Goal: Task Accomplishment & Management: Manage account settings

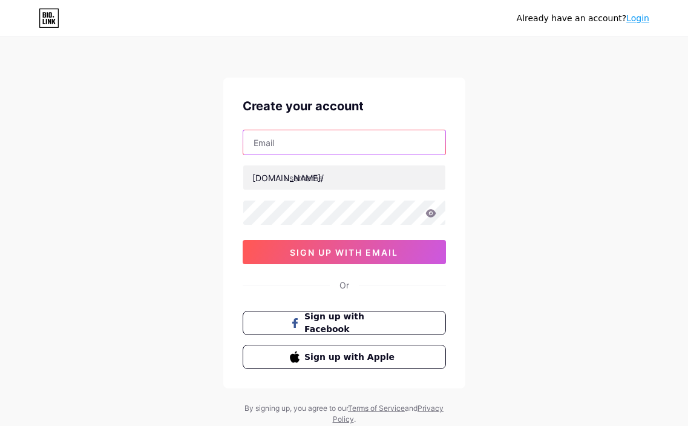
click at [326, 154] on input "text" at bounding box center [344, 142] width 202 height 24
paste input "[EMAIL_ADDRESS][DOMAIN_NAME]"
click at [379, 141] on input "[EMAIL_ADDRESS][DOMAIN_NAME]" at bounding box center [344, 142] width 202 height 24
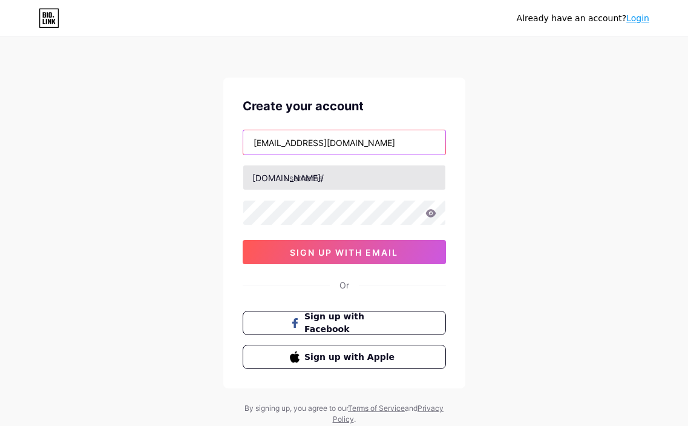
type input "[EMAIL_ADDRESS][DOMAIN_NAME]"
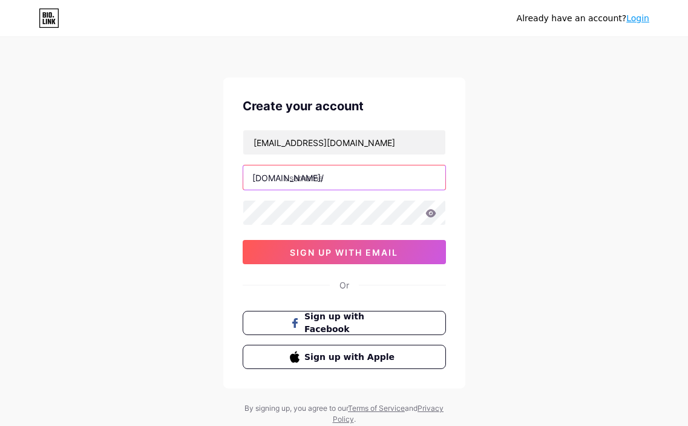
click at [340, 176] on input "text" at bounding box center [344, 177] width 202 height 24
type input "tavf5"
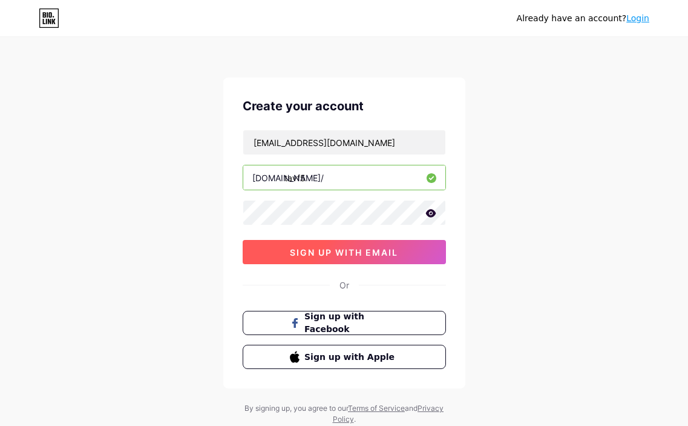
click at [315, 247] on span "sign up with email" at bounding box center [344, 252] width 108 height 10
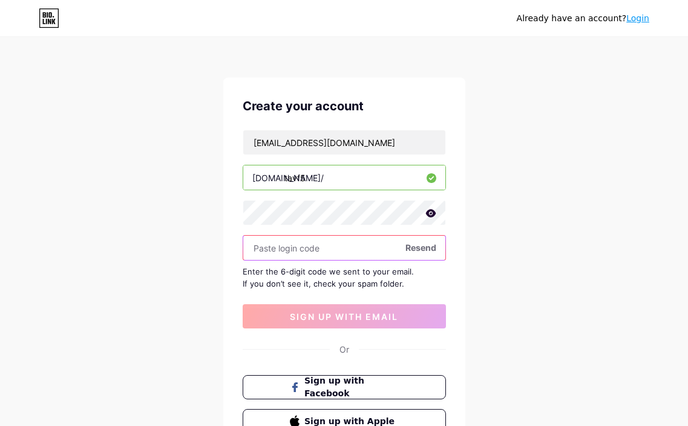
paste input "533759"
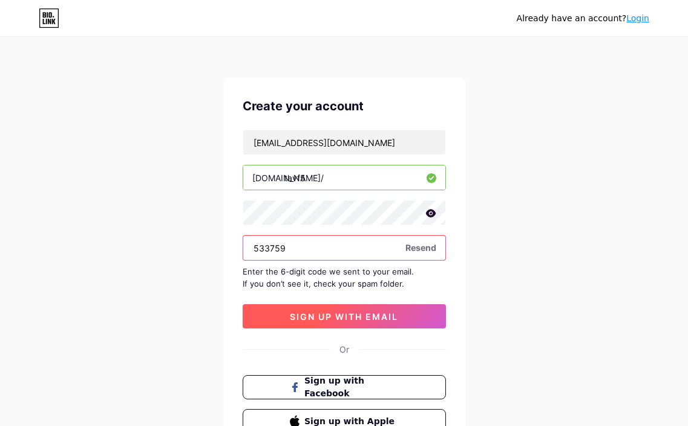
type input "533759"
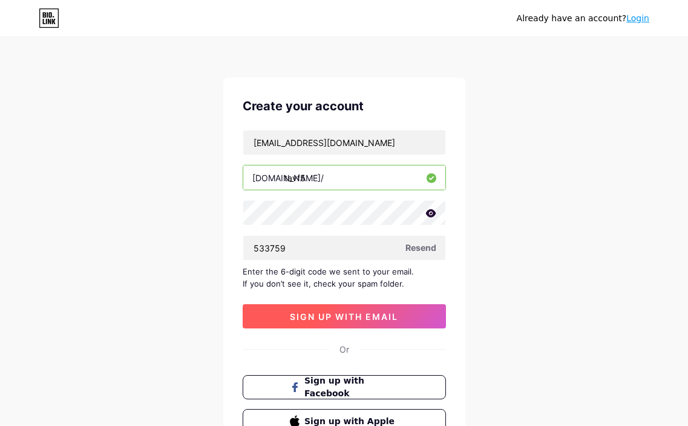
click at [318, 313] on span "sign up with email" at bounding box center [344, 316] width 108 height 10
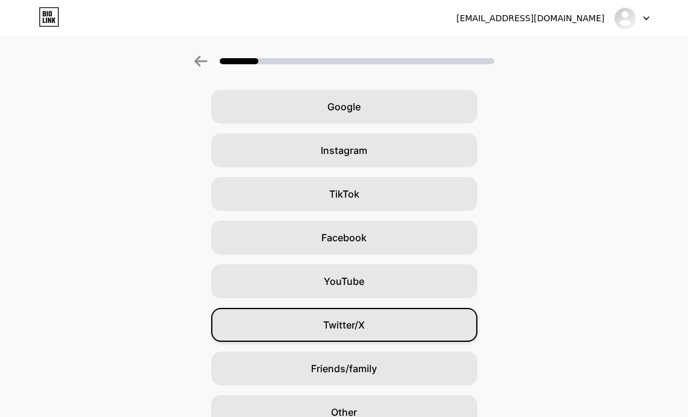
scroll to position [105, 0]
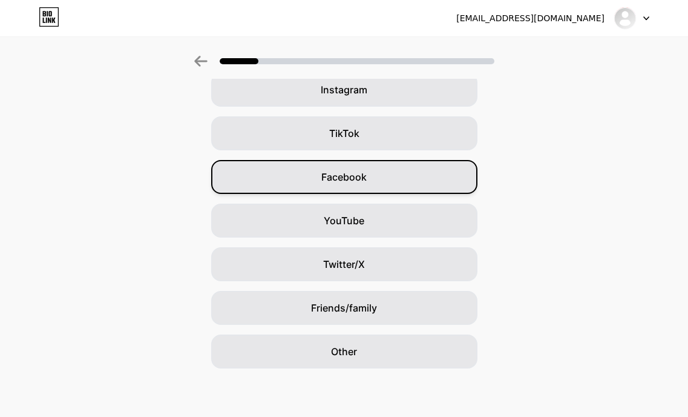
click at [347, 166] on div "Facebook" at bounding box center [344, 177] width 266 height 34
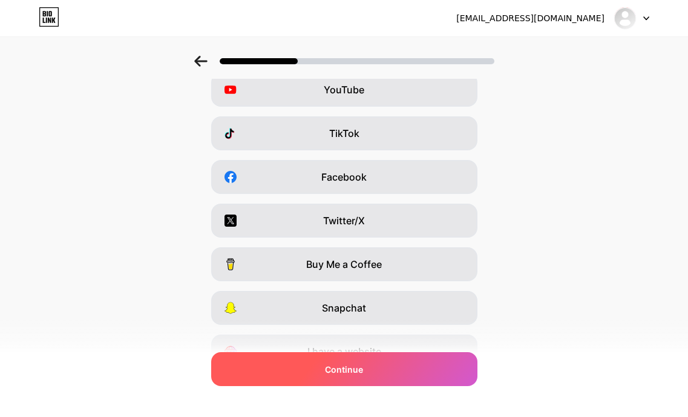
scroll to position [0, 0]
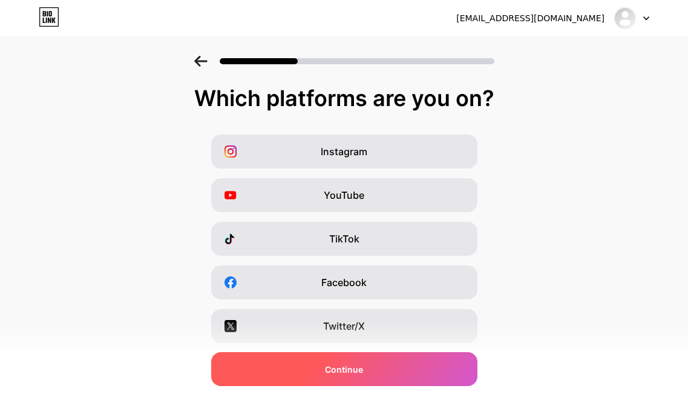
click at [342, 371] on span "Continue" at bounding box center [344, 369] width 38 height 13
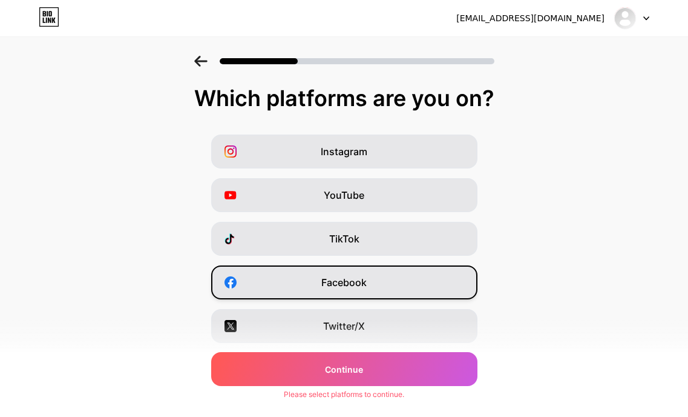
click at [334, 279] on span "Facebook" at bounding box center [343, 282] width 45 height 15
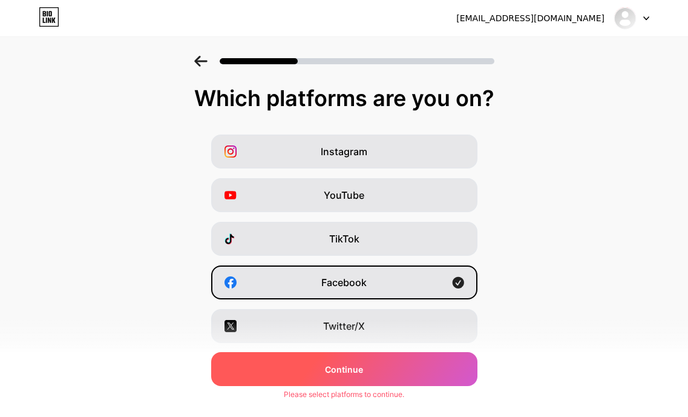
click at [338, 378] on div "Continue" at bounding box center [344, 369] width 266 height 34
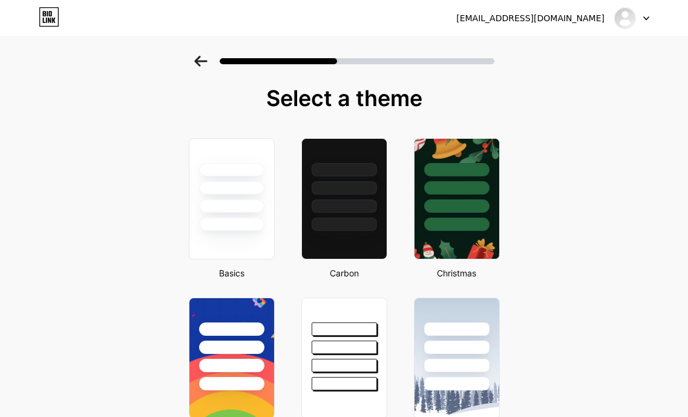
click at [354, 241] on div at bounding box center [345, 198] width 86 height 121
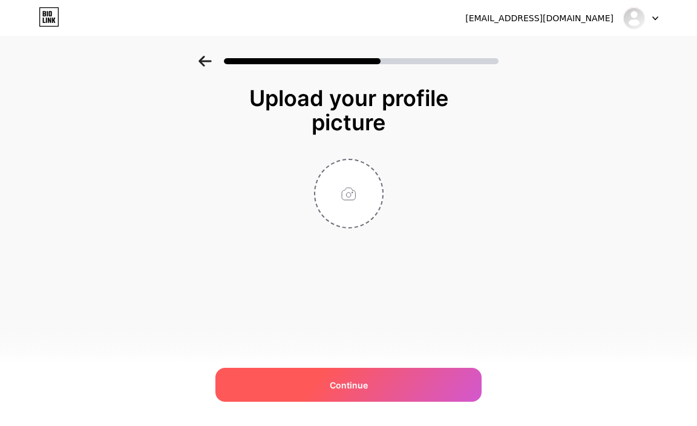
click at [363, 377] on div "Continue" at bounding box center [349, 385] width 266 height 34
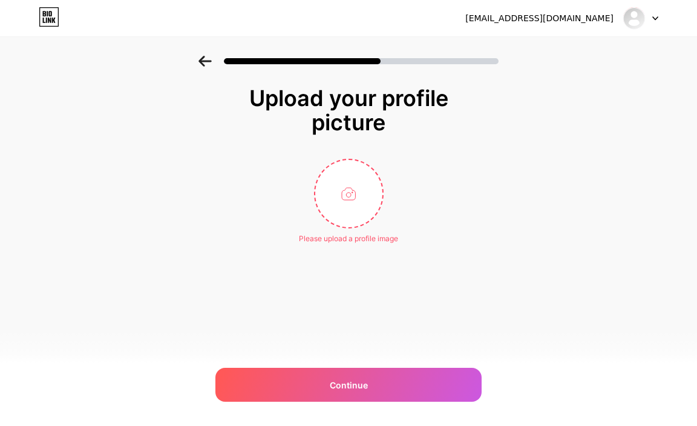
click at [337, 148] on div "Upload your profile picture Please upload a profile image Continue" at bounding box center [349, 165] width 242 height 158
click at [346, 190] on input "file" at bounding box center [348, 193] width 67 height 67
type input "C:\fakepath\photo_2025-05-12_04-01-06.jpg"
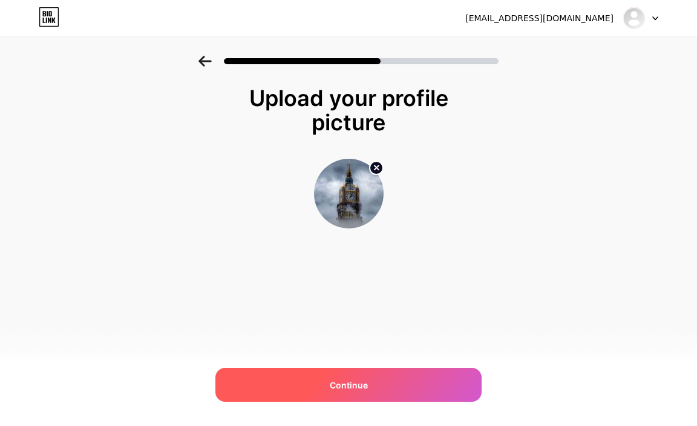
click at [381, 379] on div "Continue" at bounding box center [349, 385] width 266 height 34
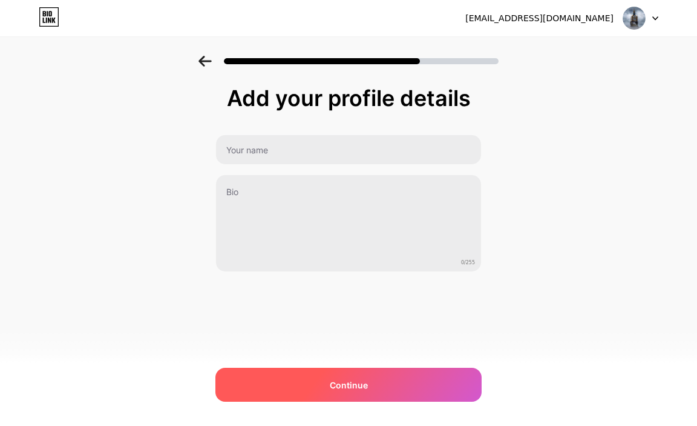
click at [383, 384] on div "Continue" at bounding box center [349, 385] width 266 height 34
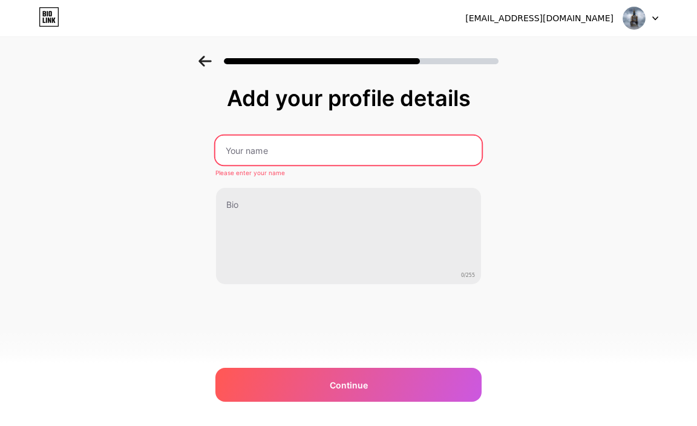
click at [254, 152] on input "text" at bounding box center [349, 150] width 266 height 29
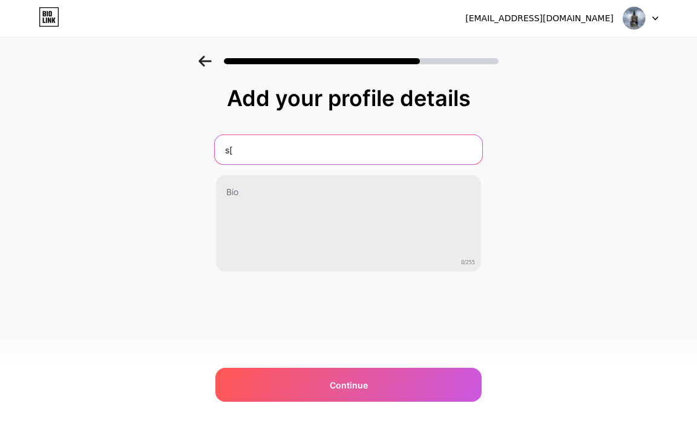
click at [254, 152] on input "s[" at bounding box center [349, 149] width 268 height 29
click at [246, 148] on input "sلال" at bounding box center [349, 149] width 268 height 29
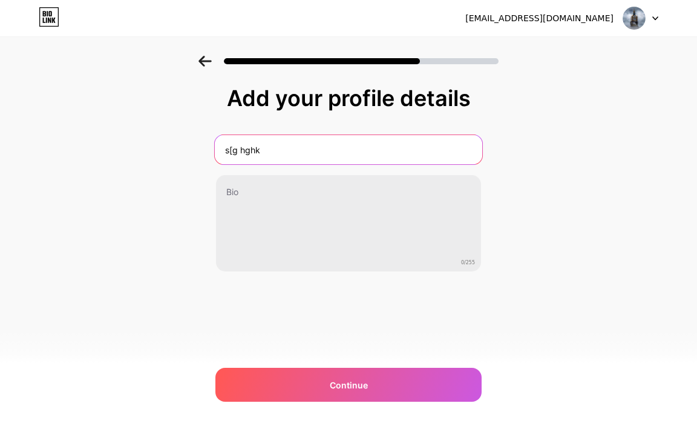
click at [244, 148] on input "s[g hghk" at bounding box center [349, 149] width 268 height 29
type input "سجل الان"
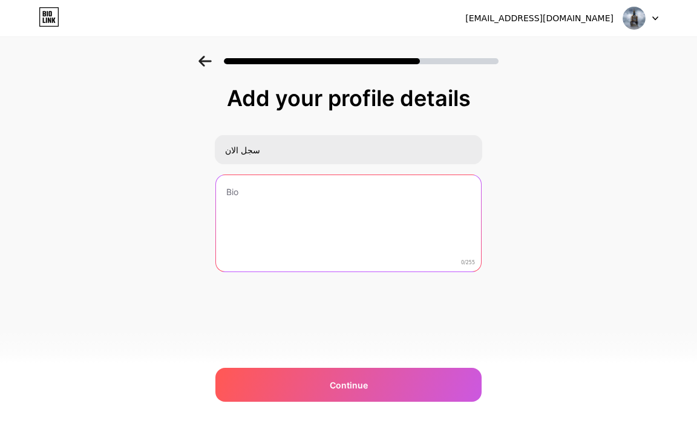
click at [256, 211] on textarea at bounding box center [348, 223] width 265 height 97
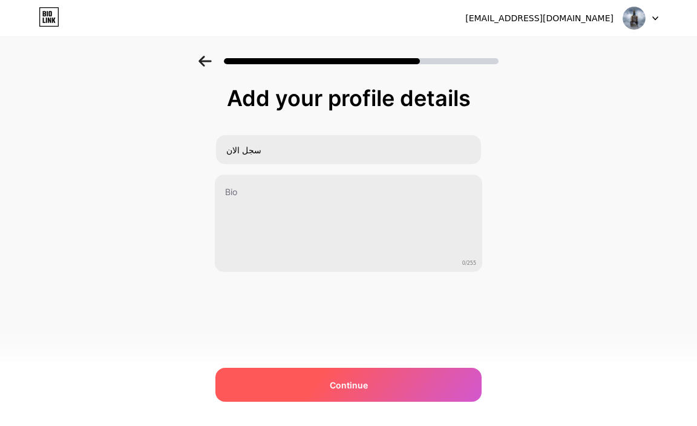
click at [325, 395] on div "Continue" at bounding box center [349, 385] width 266 height 34
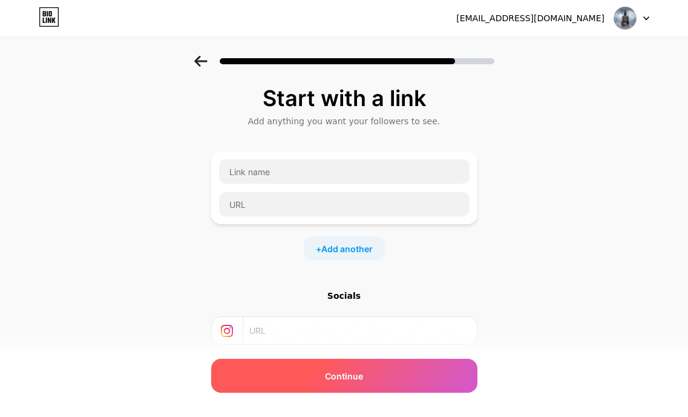
click at [332, 378] on span "Continue" at bounding box center [344, 375] width 38 height 13
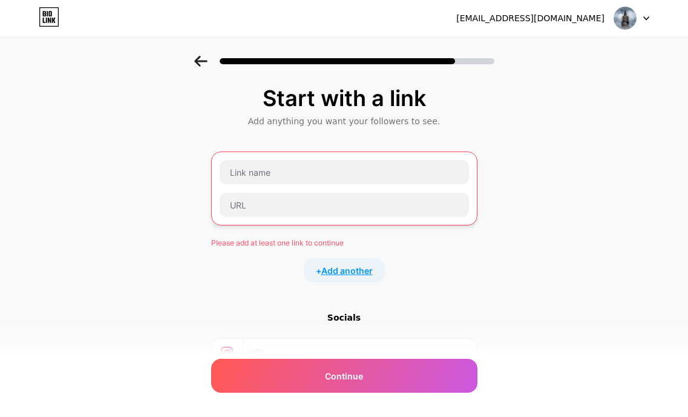
click at [354, 272] on span "Add another" at bounding box center [346, 270] width 51 height 13
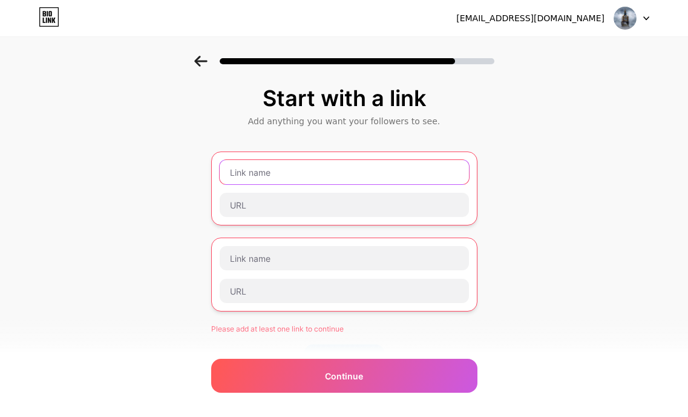
click at [297, 179] on input "text" at bounding box center [344, 172] width 249 height 24
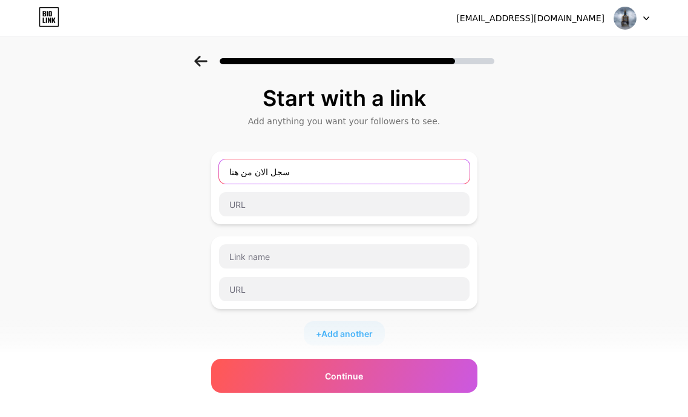
type input "سجل الان من هنا"
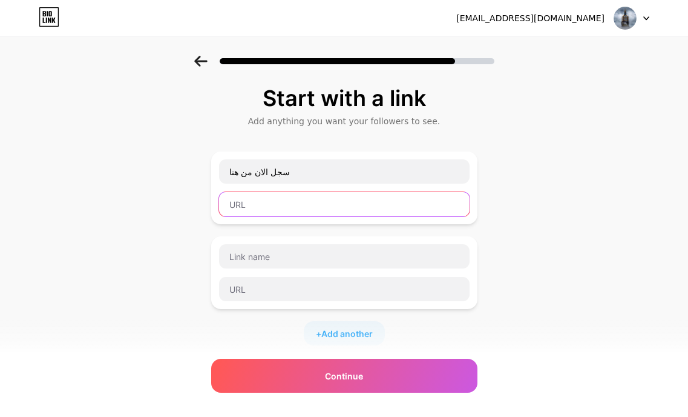
click at [286, 208] on input "text" at bounding box center [344, 204] width 251 height 24
paste input "[URL][DOMAIN_NAME]"
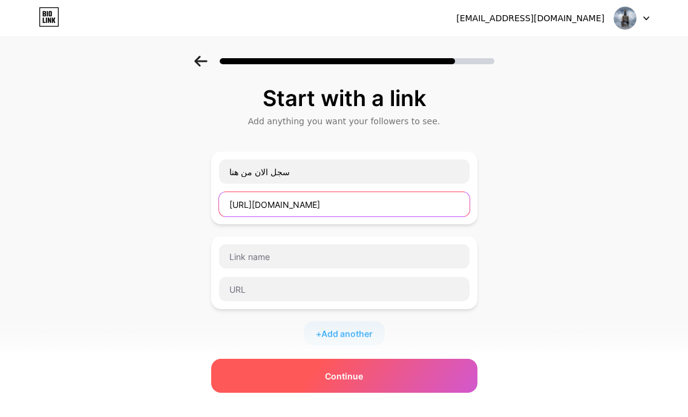
type input "[URL][DOMAIN_NAME]"
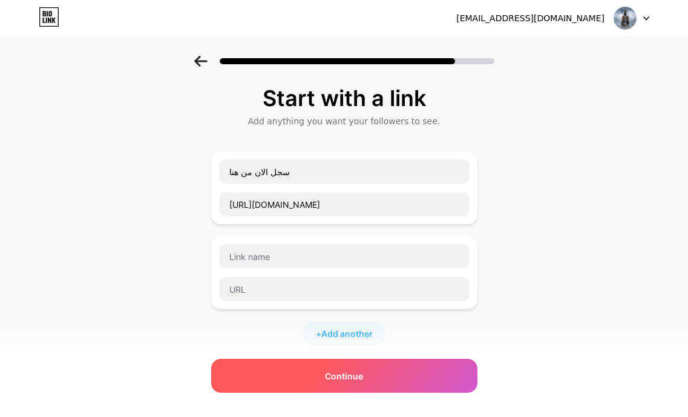
click at [375, 384] on div "Continue" at bounding box center [344, 375] width 266 height 34
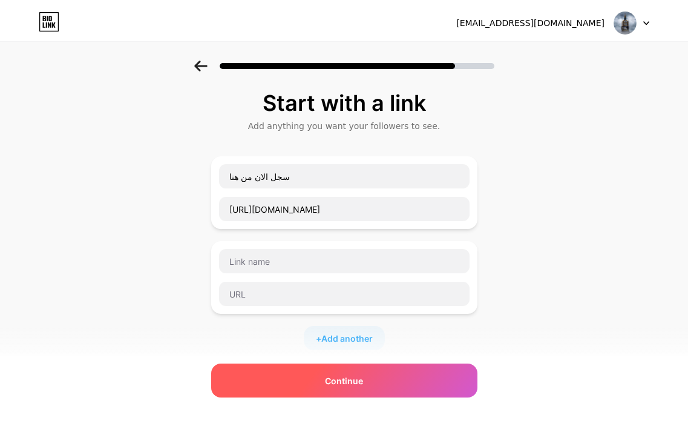
scroll to position [0, 0]
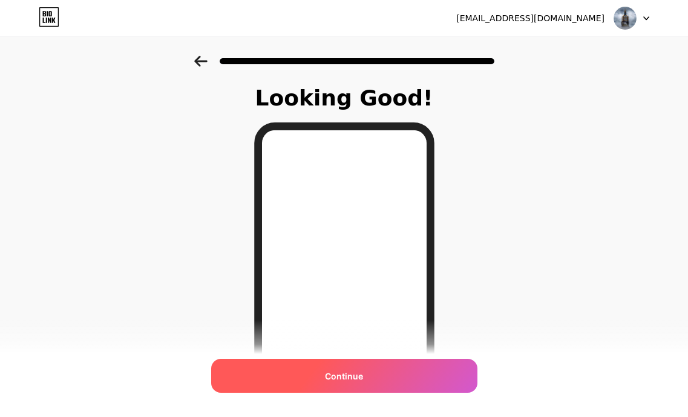
click at [403, 372] on div "Continue" at bounding box center [344, 375] width 266 height 34
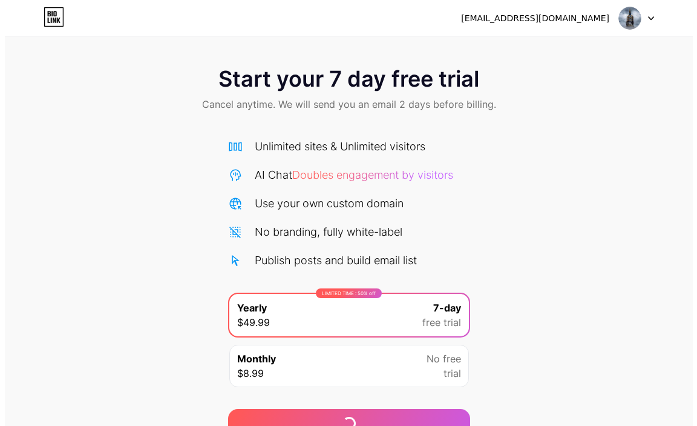
scroll to position [62, 0]
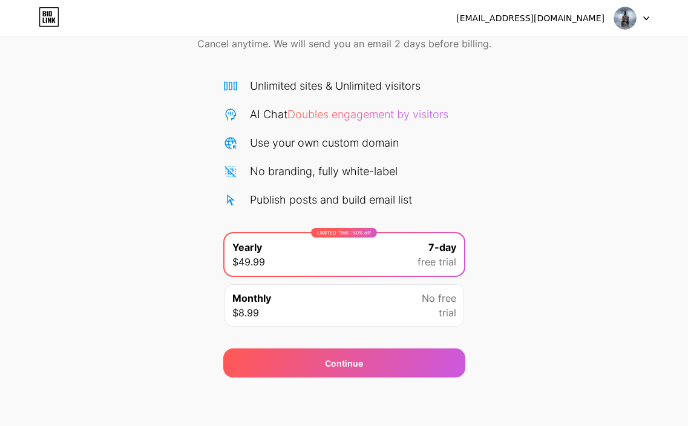
click at [355, 305] on div "Monthly $8.99 No free trial" at bounding box center [345, 305] width 240 height 42
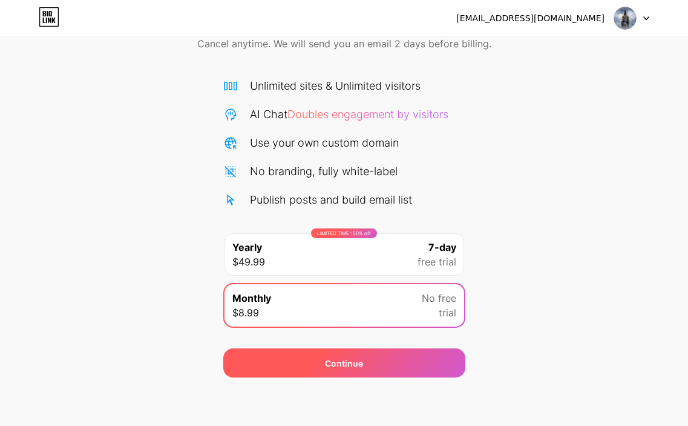
drag, startPoint x: 356, startPoint y: 359, endPoint x: 369, endPoint y: 361, distance: 12.8
click at [357, 359] on div "Continue" at bounding box center [344, 363] width 38 height 13
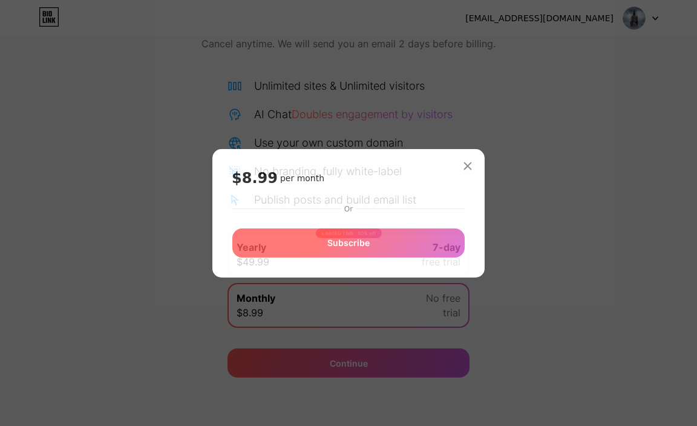
click at [395, 243] on div "Subscribe" at bounding box center [348, 242] width 232 height 29
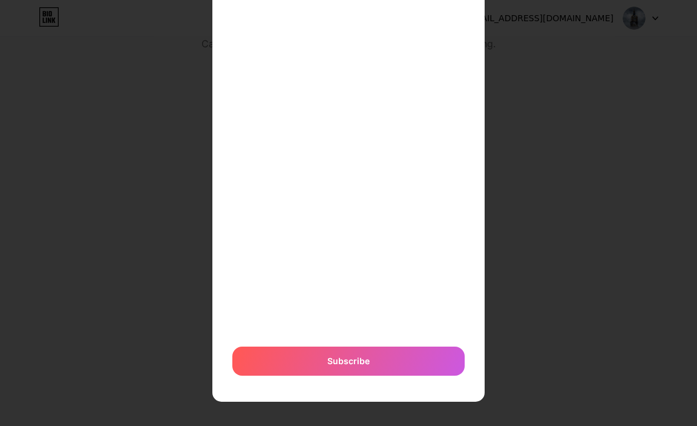
scroll to position [214, 0]
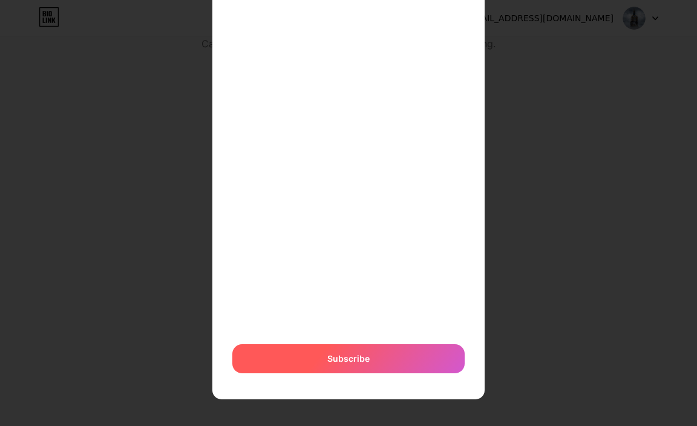
click at [337, 361] on span "Subscribe" at bounding box center [349, 358] width 42 height 13
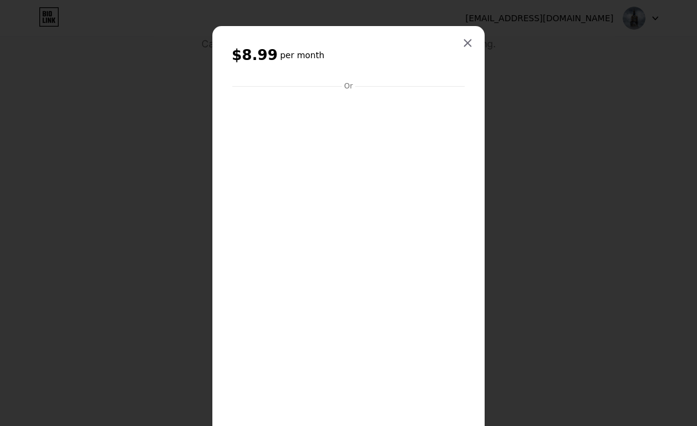
scroll to position [0, 0]
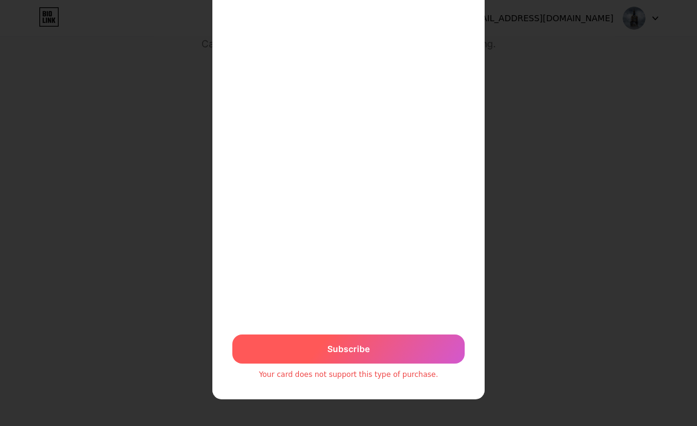
click at [358, 344] on span "Subscribe" at bounding box center [349, 348] width 42 height 13
drag, startPoint x: 311, startPoint y: 350, endPoint x: 233, endPoint y: 351, distance: 77.5
click at [311, 351] on div "Subscribe" at bounding box center [348, 348] width 232 height 29
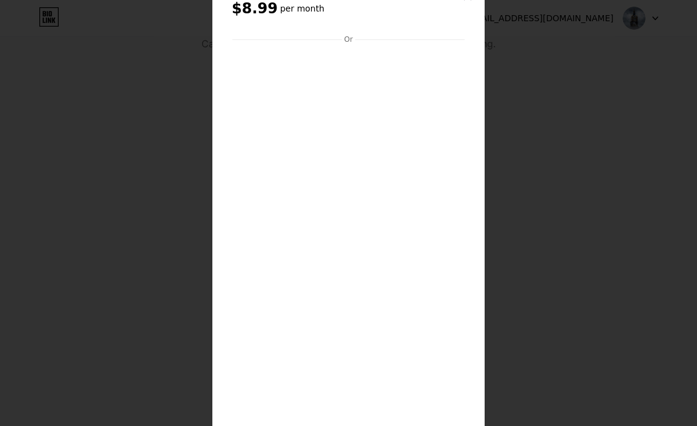
scroll to position [42, 0]
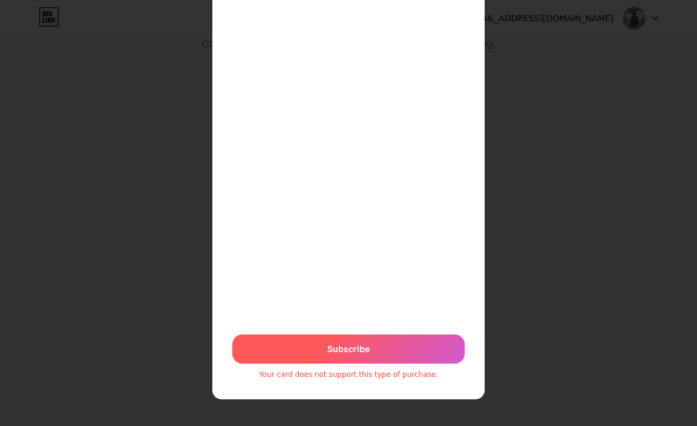
click at [361, 344] on span "Subscribe" at bounding box center [349, 348] width 42 height 13
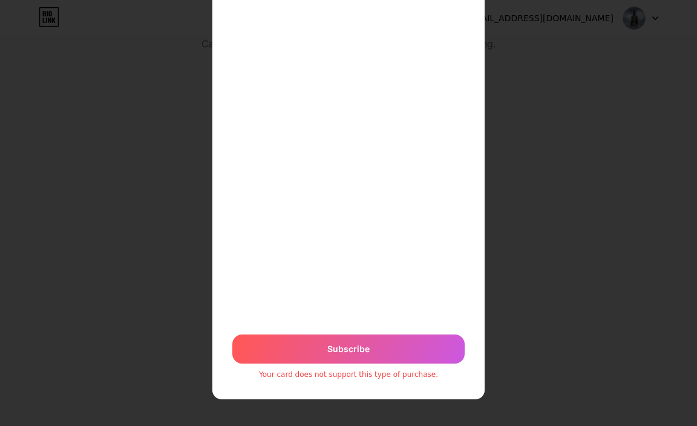
scroll to position [0, 0]
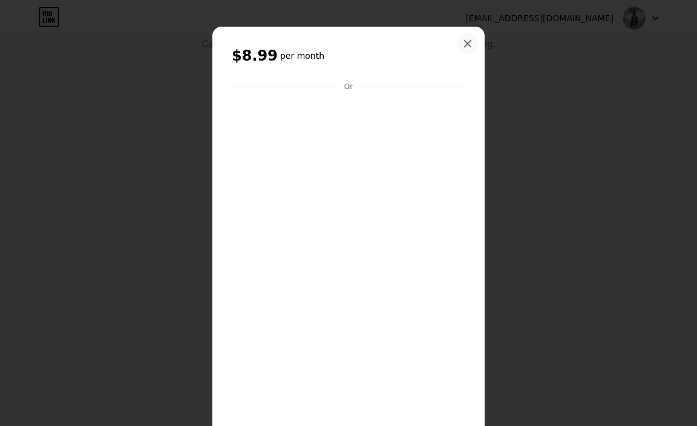
click at [458, 47] on div at bounding box center [468, 44] width 22 height 22
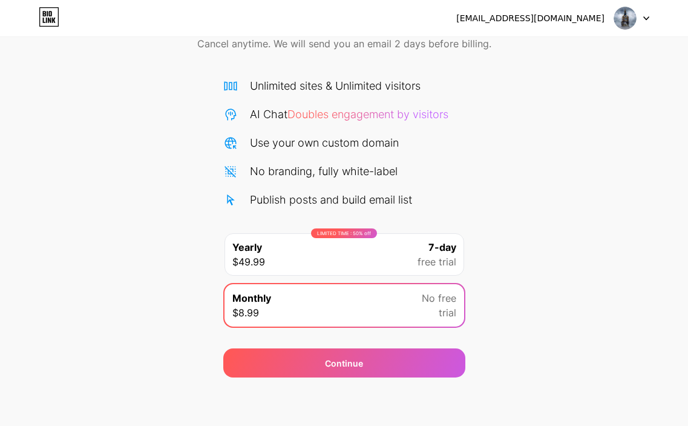
click at [621, 16] on img at bounding box center [625, 18] width 23 height 23
drag, startPoint x: 503, startPoint y: 110, endPoint x: 518, endPoint y: 77, distance: 36.8
click at [503, 110] on div "Start your 7 day free trial Cancel anytime. We will send you an email 2 days be…" at bounding box center [344, 185] width 688 height 383
drag, startPoint x: 192, startPoint y: 43, endPoint x: 190, endPoint y: 35, distance: 8.1
click at [193, 43] on div "Start your 7 day free trial Cancel anytime. We will send you an email 2 days be…" at bounding box center [344, 29] width 688 height 71
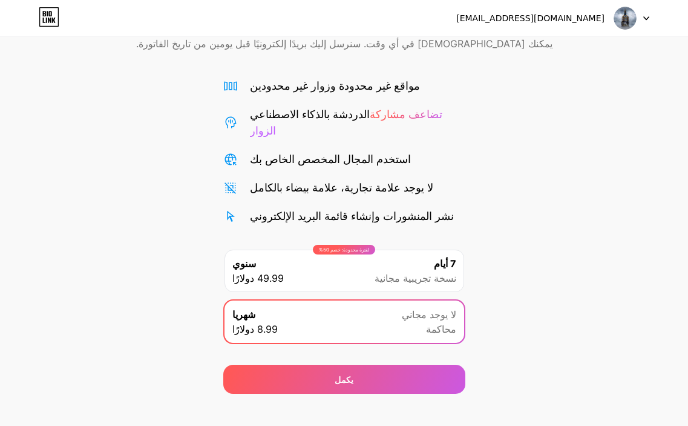
click at [349, 255] on div "لفترة محدودة: خصم 50% سنوي 49.99 دولارًا 7 أيام نسخة تجريبية مجانية" at bounding box center [345, 270] width 240 height 42
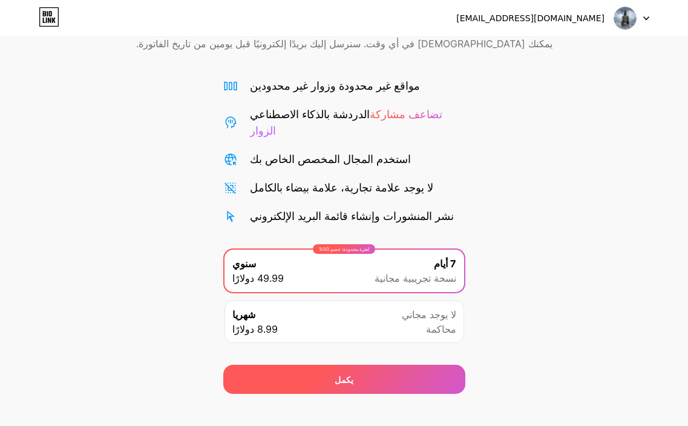
click at [323, 371] on div "يكمل" at bounding box center [344, 378] width 242 height 29
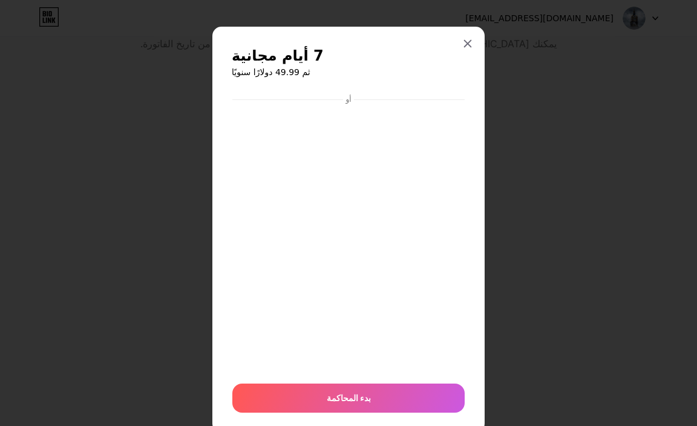
click at [467, 45] on icon at bounding box center [468, 44] width 10 height 10
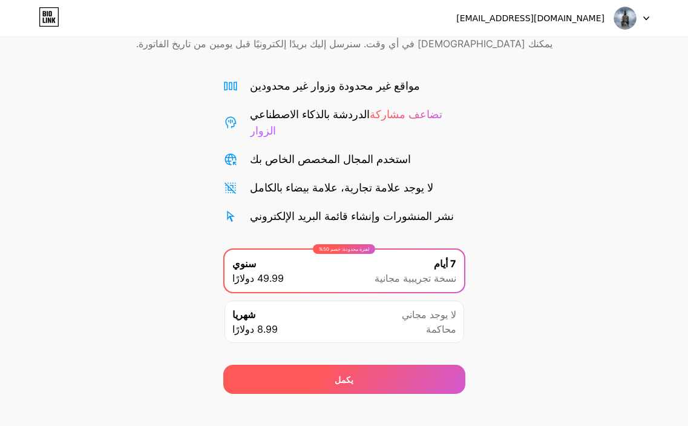
click at [403, 366] on div "يكمل" at bounding box center [344, 378] width 242 height 29
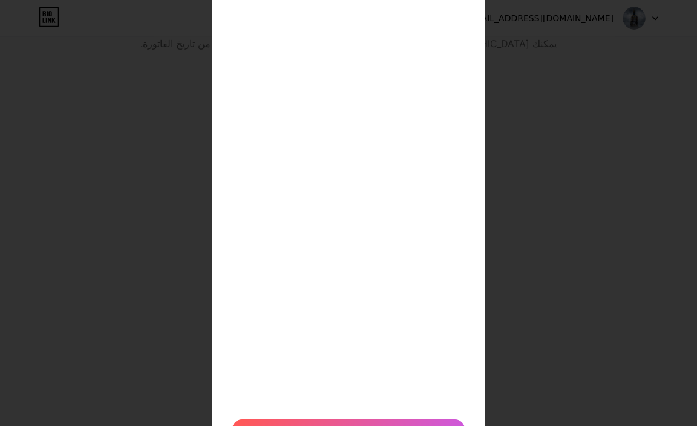
scroll to position [220, 0]
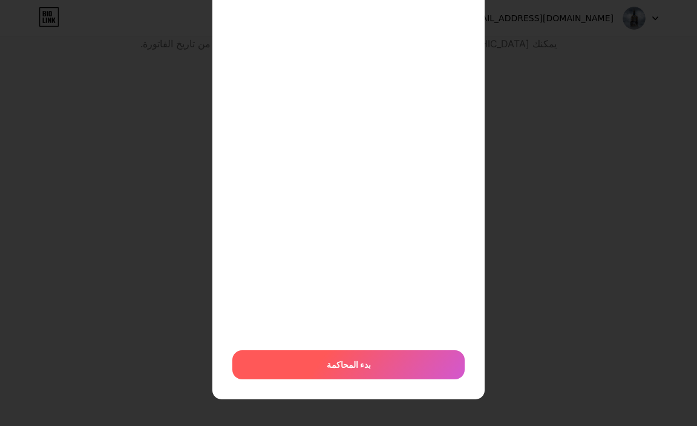
click at [330, 361] on font "بدء المحاكمة" at bounding box center [349, 364] width 44 height 10
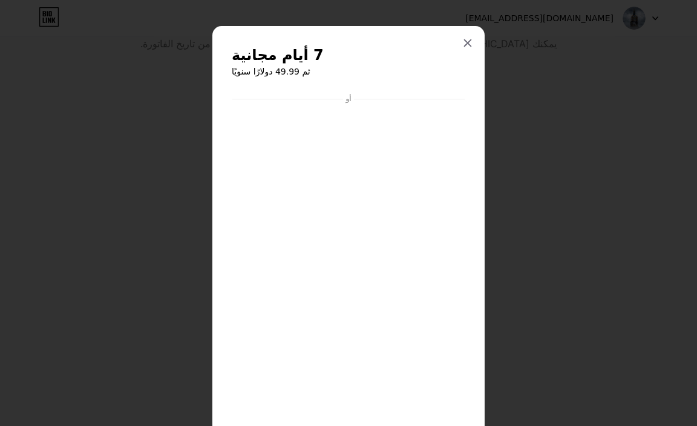
scroll to position [0, 0]
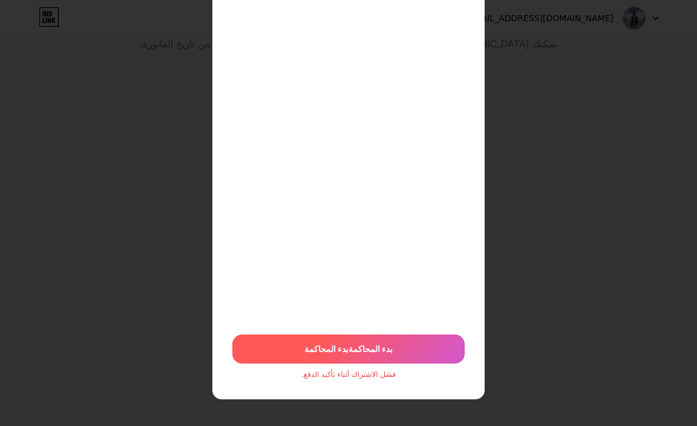
click at [329, 352] on font "بدء المحاكمة" at bounding box center [327, 348] width 44 height 10
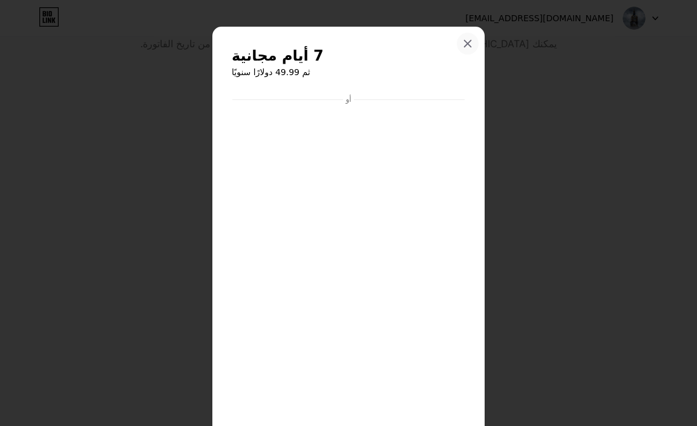
click at [463, 40] on icon at bounding box center [468, 44] width 10 height 10
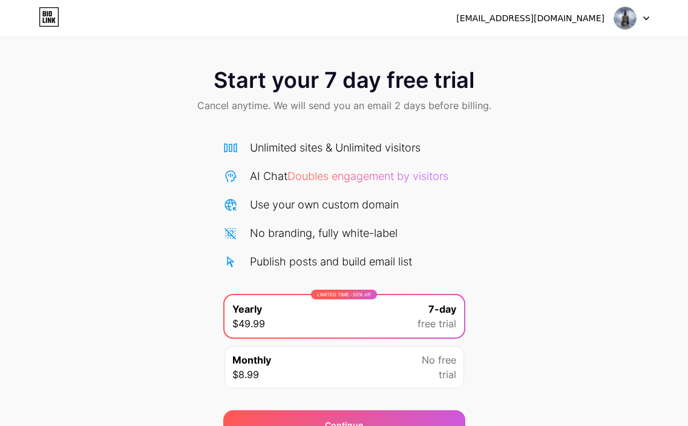
click at [54, 19] on icon at bounding box center [54, 20] width 4 height 5
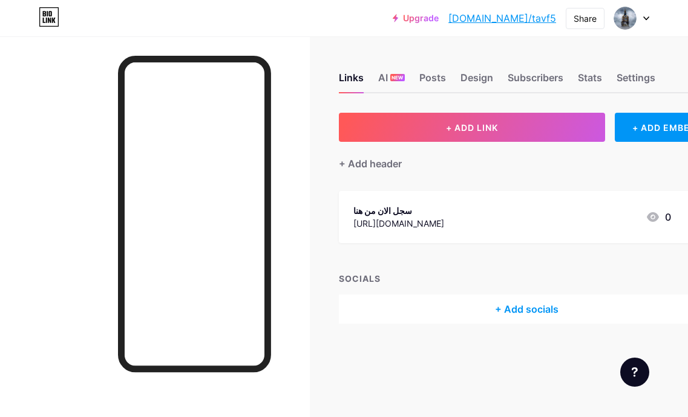
click at [477, 67] on div "Links AI NEW Posts Design Subscribers Stats Settings" at bounding box center [527, 72] width 376 height 42
click at [478, 70] on div "Links AI NEW Posts Design Subscribers Stats Settings" at bounding box center [527, 72] width 376 height 42
click at [478, 80] on div "Design" at bounding box center [477, 81] width 33 height 22
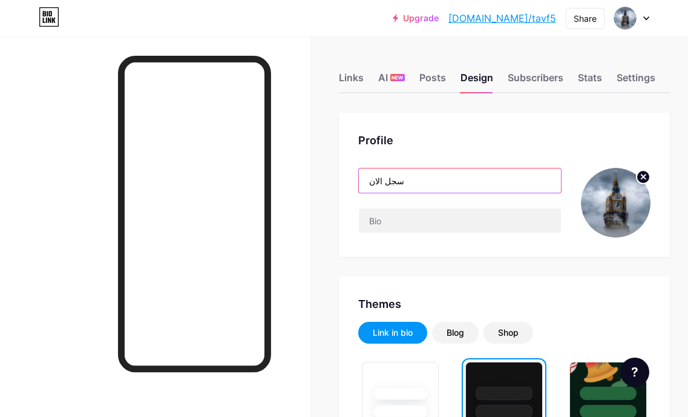
click at [421, 174] on input "سجل الان" at bounding box center [460, 180] width 202 height 24
paste input "Diar-ElMadinah"
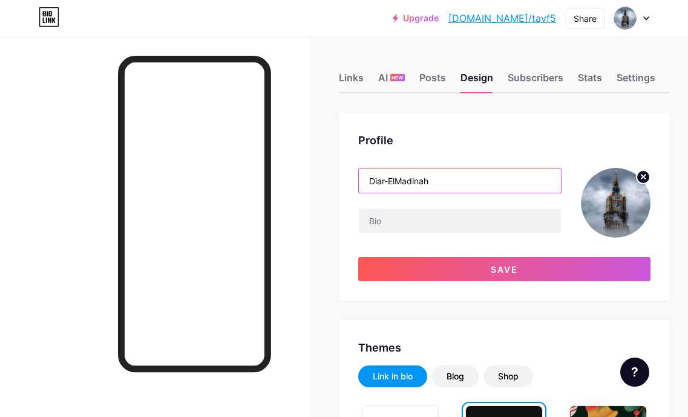
type input "Diar-ElMadinah"
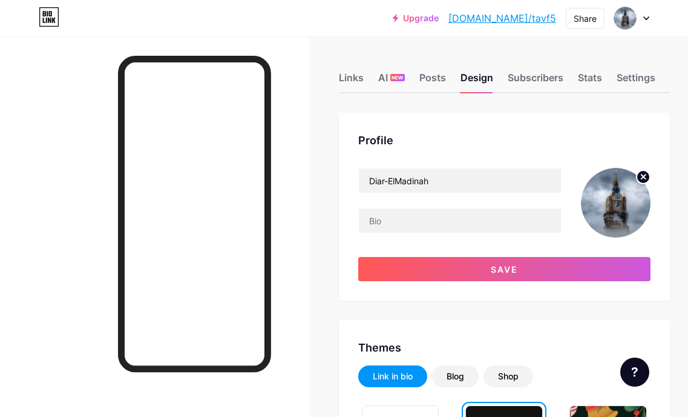
click at [469, 284] on div "Profile Diar-ElMadinah Save" at bounding box center [504, 207] width 331 height 188
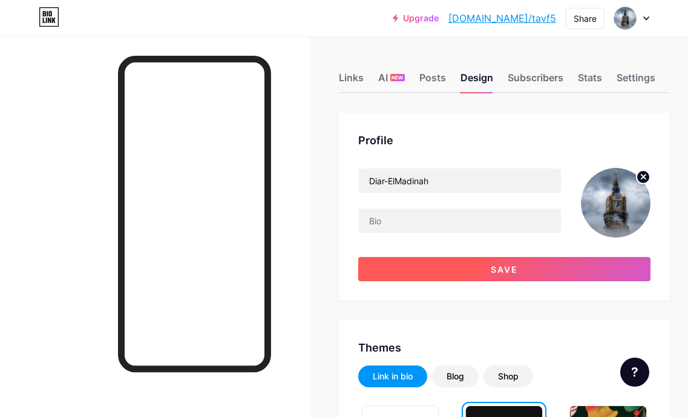
click at [469, 272] on button "Save" at bounding box center [504, 269] width 292 height 24
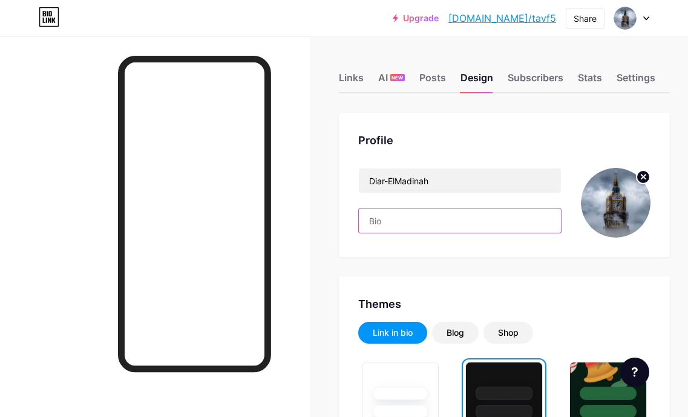
click at [401, 230] on input "text" at bounding box center [460, 220] width 202 height 24
paste input "سجل الآن برقم هاتفك وسيتم إرسال الكود الخاص بك إليك والمكون من 4 إلى 6 أرقام لل…"
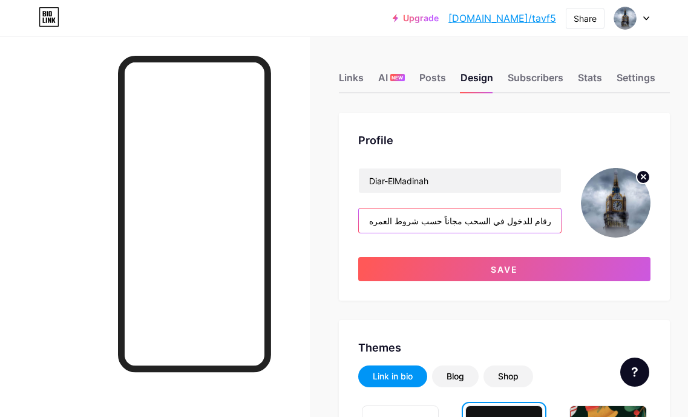
scroll to position [0, 174]
type input "سجل الآن برقم هاتفك وسيتم إرسال الكود الخاص بك إليك والمكون من 4 إلى 6 أرقام لل…"
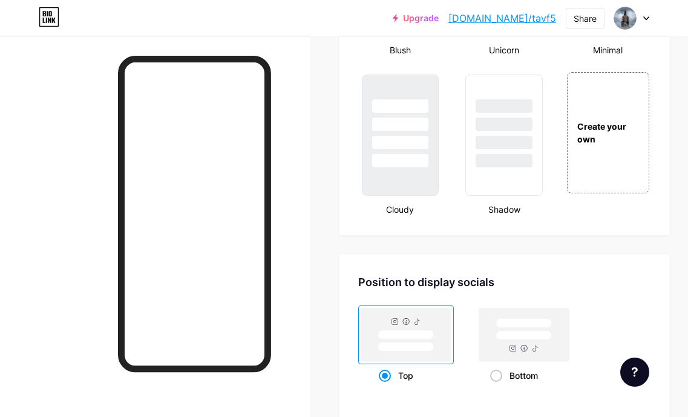
scroll to position [1264, 0]
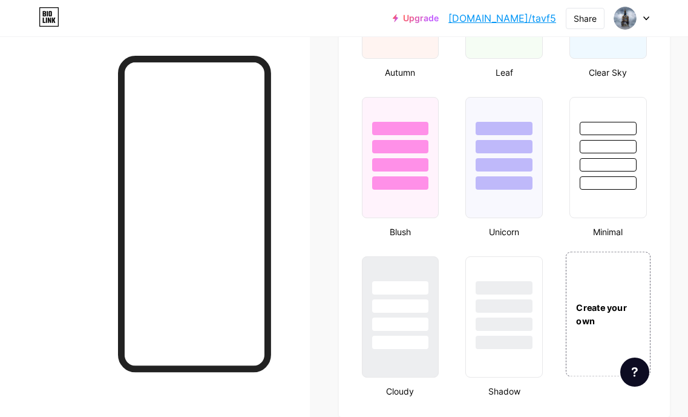
click at [609, 297] on div "Create your own" at bounding box center [608, 313] width 85 height 125
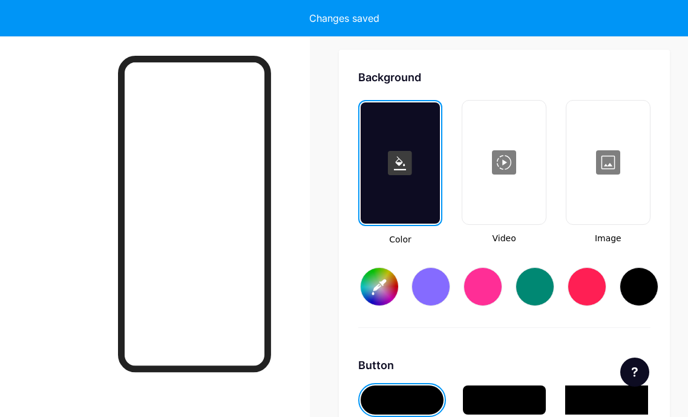
type input "#ffffff"
type input "#000000"
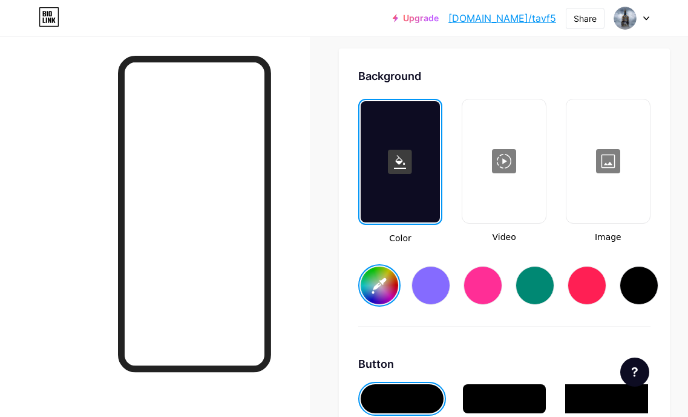
click at [604, 183] on div at bounding box center [608, 161] width 81 height 121
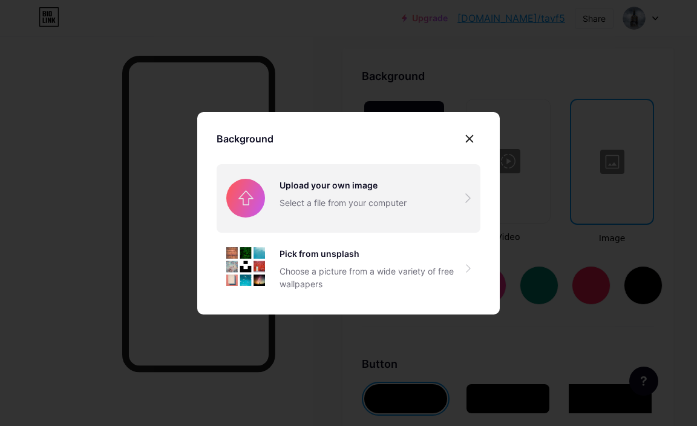
click at [361, 194] on input "file" at bounding box center [349, 198] width 264 height 68
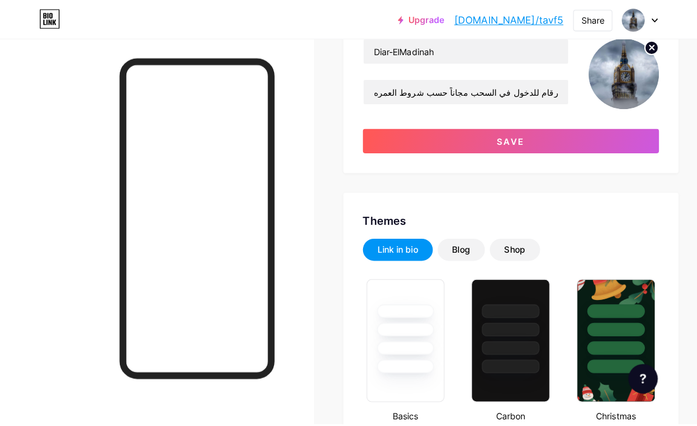
scroll to position [0, 0]
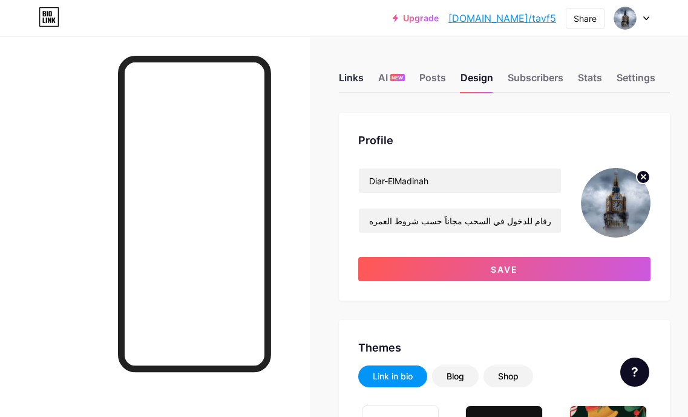
click at [351, 74] on div "Links" at bounding box center [351, 81] width 25 height 22
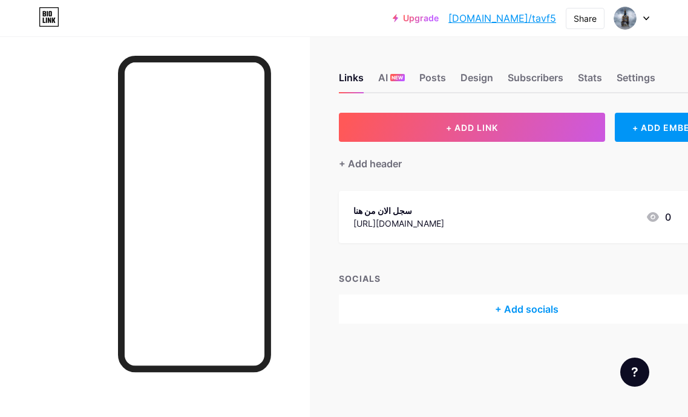
click at [687, 222] on div "سجل الان من هنا [URL][DOMAIN_NAME] 0" at bounding box center [527, 217] width 376 height 52
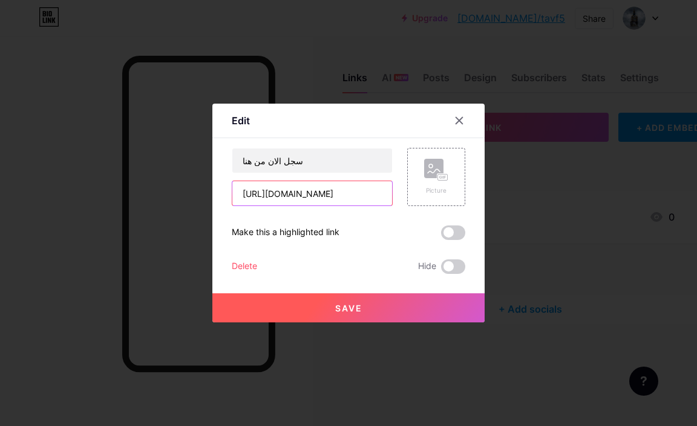
click at [297, 195] on input "[URL][DOMAIN_NAME]" at bounding box center [312, 193] width 160 height 24
paste input "c4778b857311722936e34f5abd6345f15f7f7fa5&utm_campaign=021"
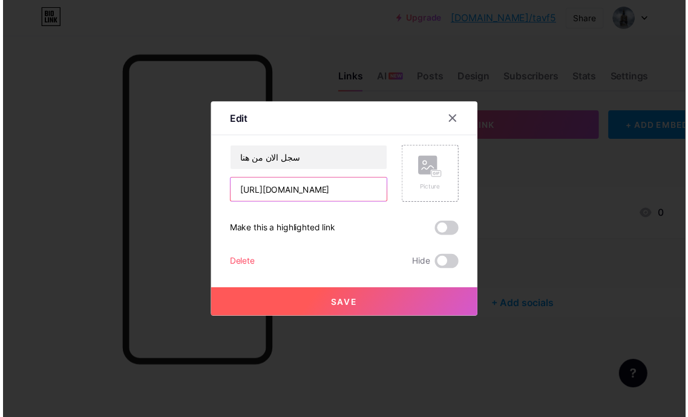
scroll to position [0, 311]
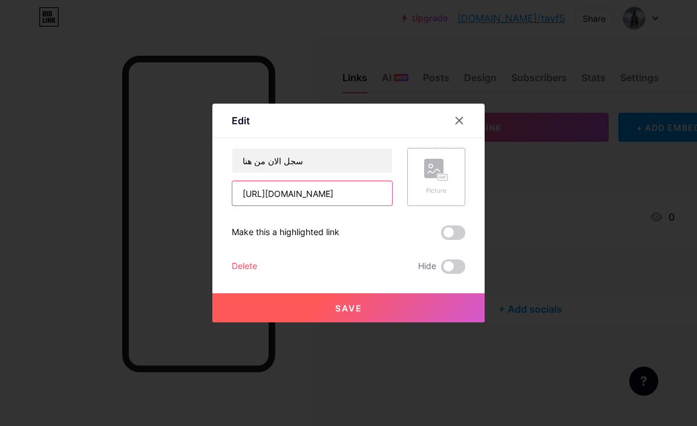
type input "[URL][DOMAIN_NAME]"
click at [438, 165] on rect at bounding box center [433, 168] width 19 height 19
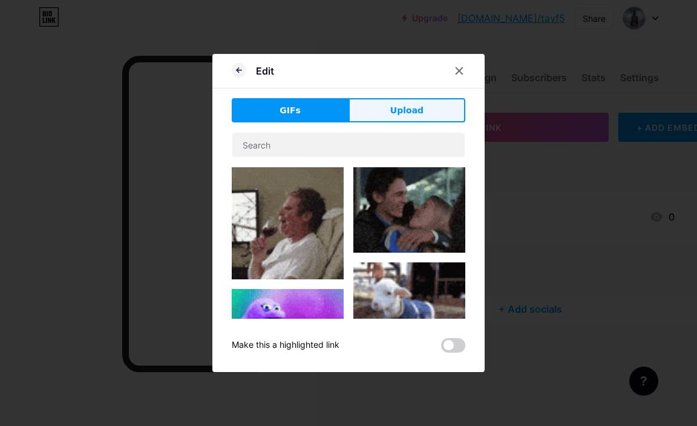
click at [367, 105] on button "Upload" at bounding box center [407, 110] width 117 height 24
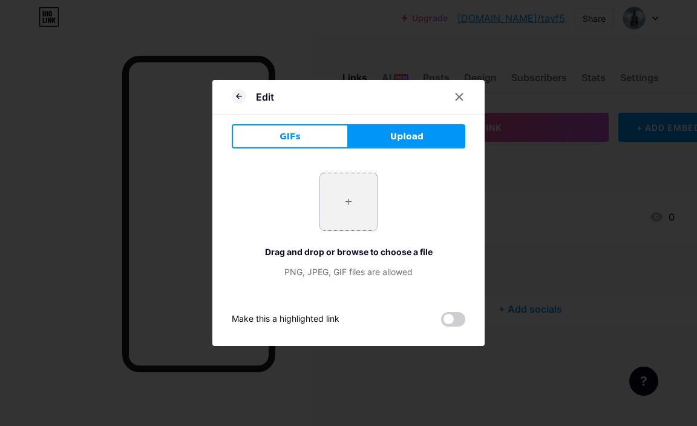
click at [341, 186] on input "file" at bounding box center [348, 201] width 57 height 57
type input "C:\fakepath\photo_2025-06-19_09-55-41.jpg"
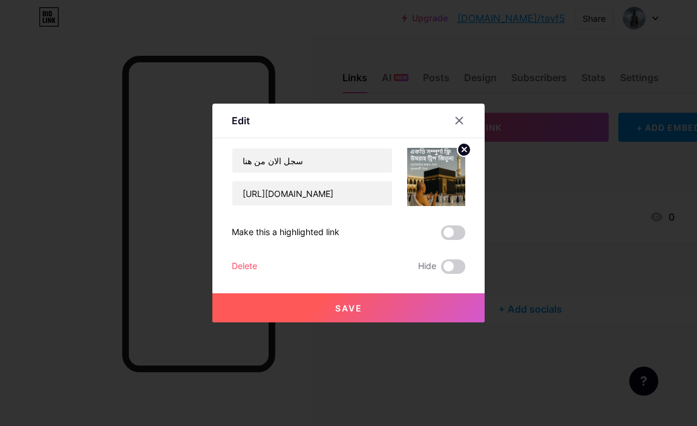
click at [461, 153] on circle at bounding box center [464, 149] width 13 height 13
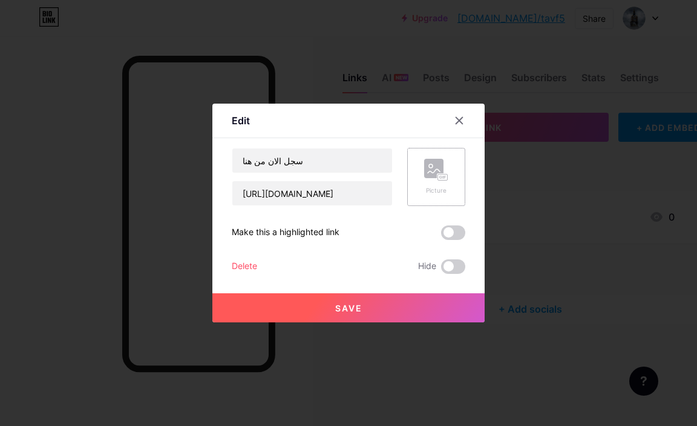
click at [443, 176] on rect at bounding box center [443, 177] width 10 height 6
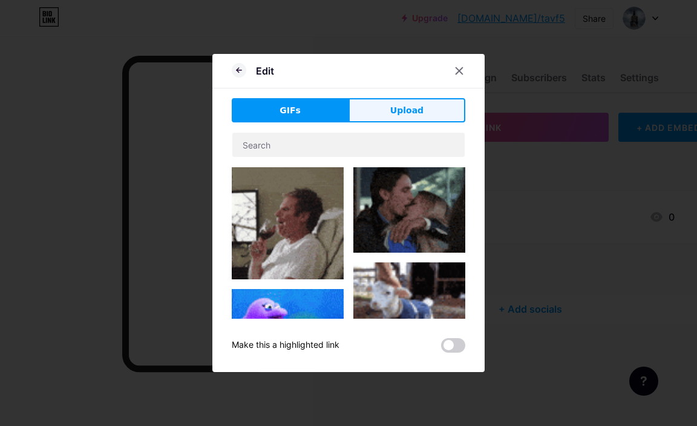
click at [383, 106] on button "Upload" at bounding box center [407, 110] width 117 height 24
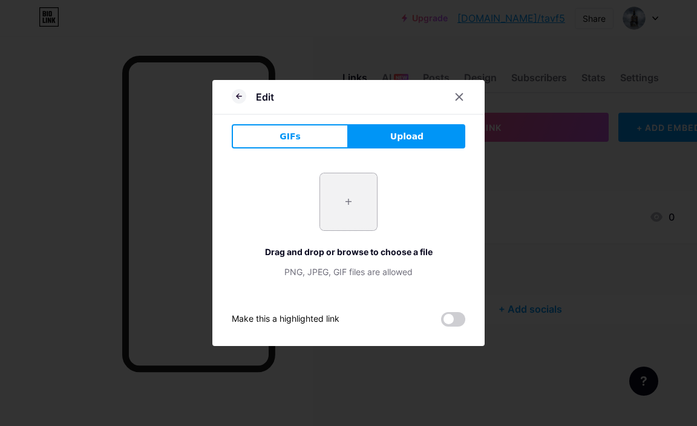
click at [351, 198] on input "file" at bounding box center [348, 201] width 57 height 57
type input "C:\fakepath\photo_2025-06-13_13-15-19.jpg"
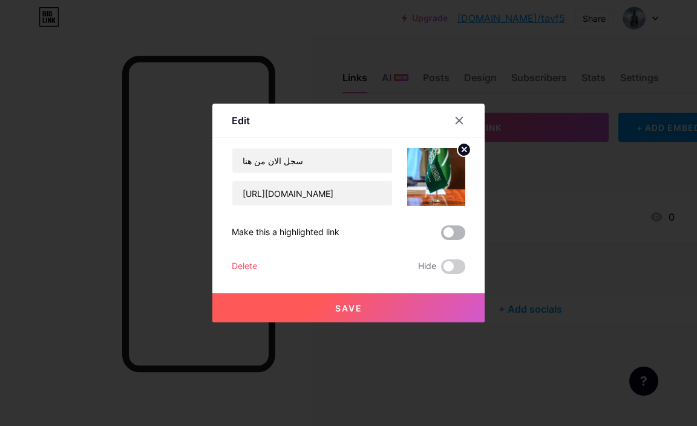
click at [447, 234] on span at bounding box center [453, 232] width 24 height 15
click at [441, 236] on input "checkbox" at bounding box center [441, 236] width 0 height 0
drag, startPoint x: 452, startPoint y: 306, endPoint x: 478, endPoint y: 310, distance: 26.4
click at [452, 306] on button "Save" at bounding box center [349, 307] width 272 height 29
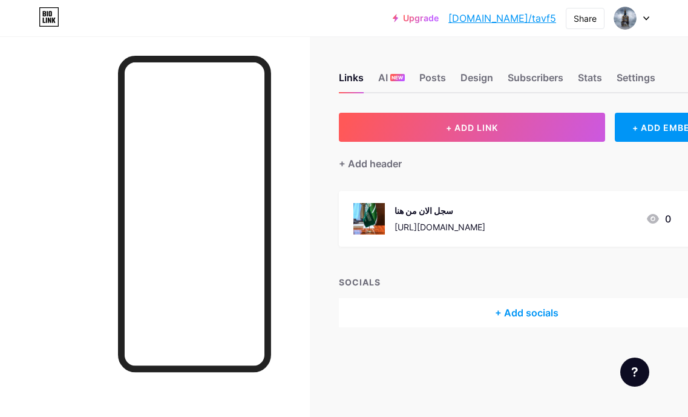
click at [680, 219] on div "سجل الان من هنا [URL][DOMAIN_NAME] 0" at bounding box center [527, 219] width 376 height 56
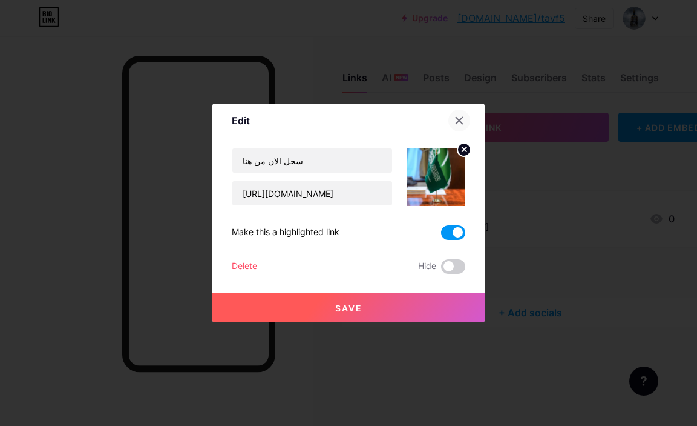
click at [462, 126] on div at bounding box center [460, 121] width 22 height 22
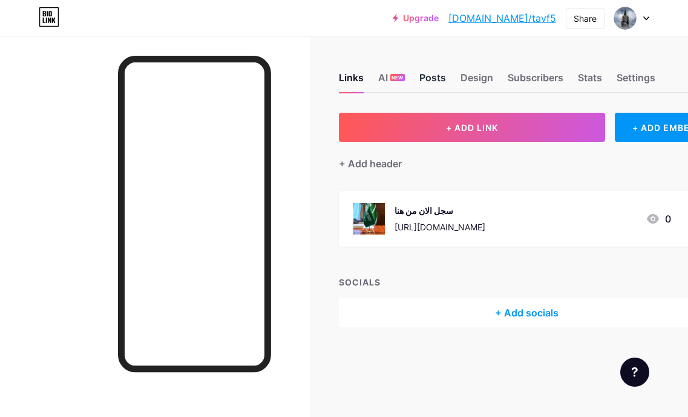
click at [428, 82] on div "Posts" at bounding box center [433, 81] width 27 height 22
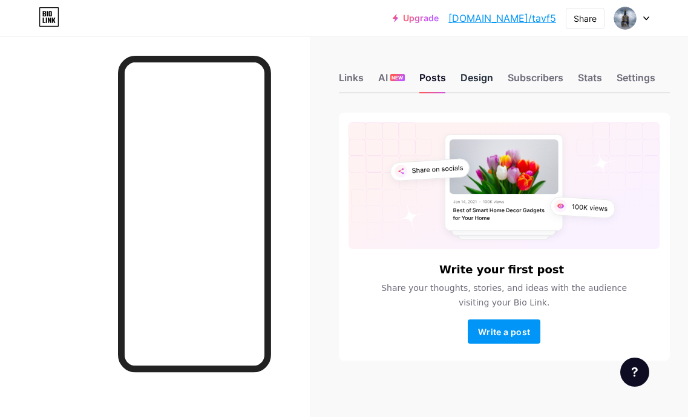
click at [469, 81] on div "Design" at bounding box center [477, 81] width 33 height 22
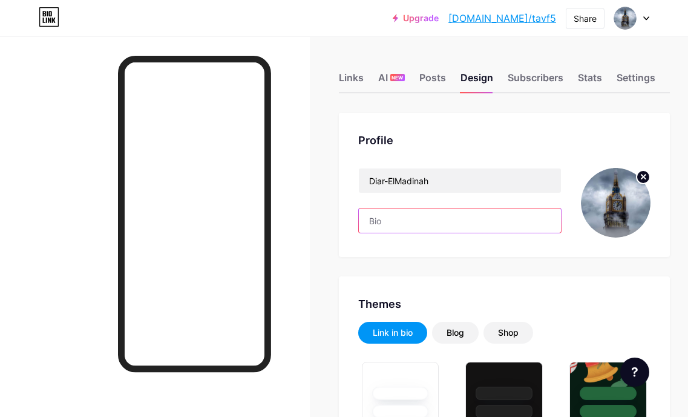
click at [410, 220] on input "text" at bounding box center [460, 220] width 202 height 24
paste input "سجل الآن برقم هاتفك وسيتم إرسال الكود الخاص بك إليك والمكون من 4 إلى 6 أرقام لل…"
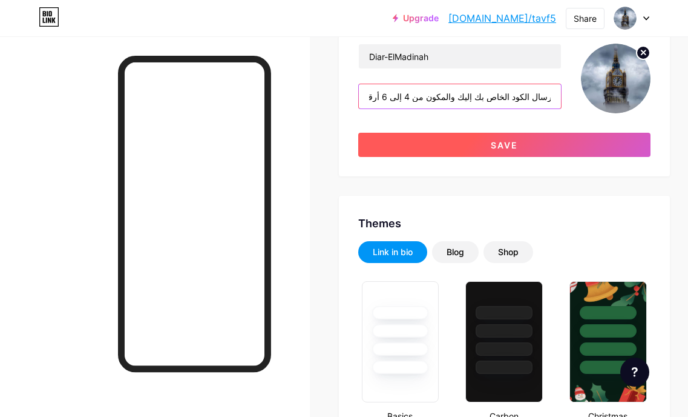
scroll to position [121, 0]
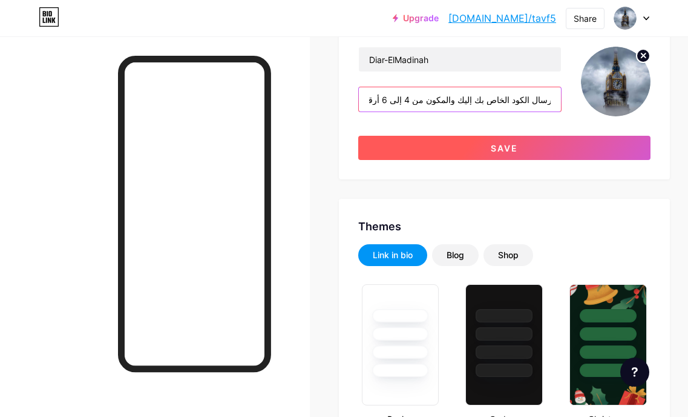
type input "سجل الآن برقم هاتفك وسيتم إرسال الكود الخاص بك إليك والمكون من 4 إلى 6 أرقام لل…"
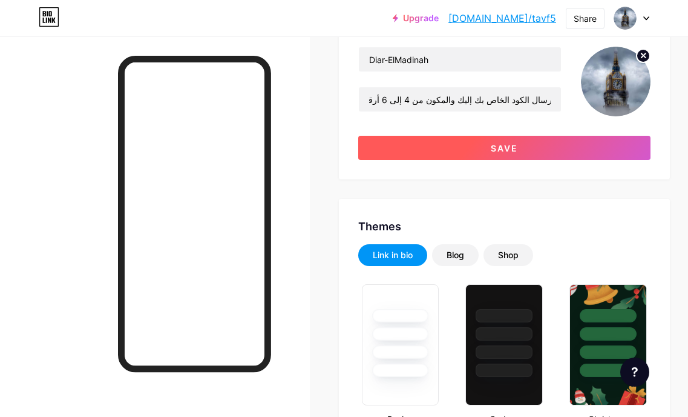
click at [476, 150] on button "Save" at bounding box center [504, 148] width 292 height 24
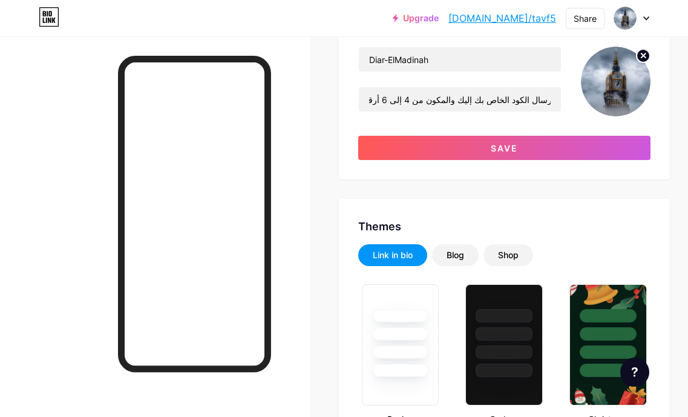
scroll to position [0, 0]
type input "#ffffff"
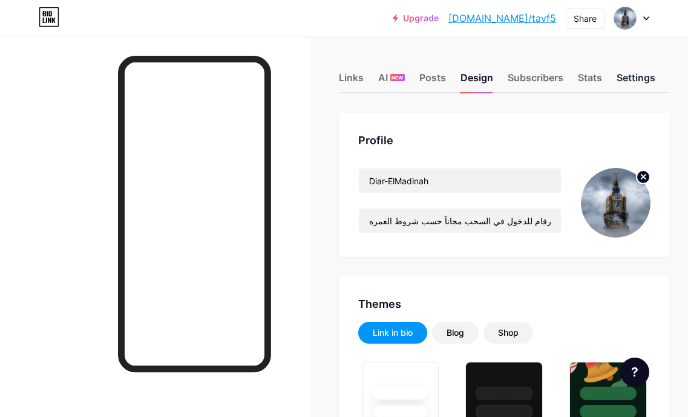
click at [635, 76] on div "Settings" at bounding box center [636, 81] width 39 height 22
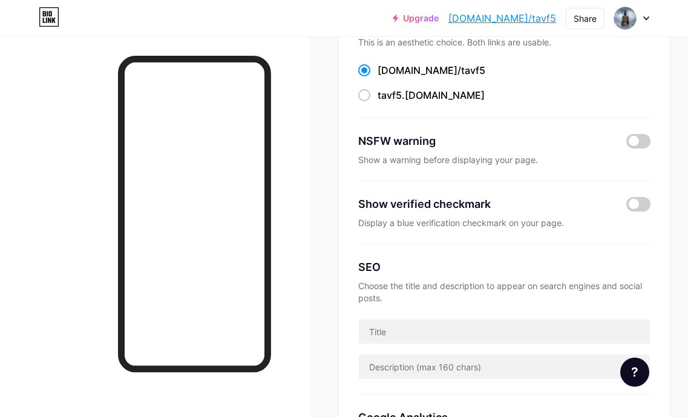
scroll to position [242, 0]
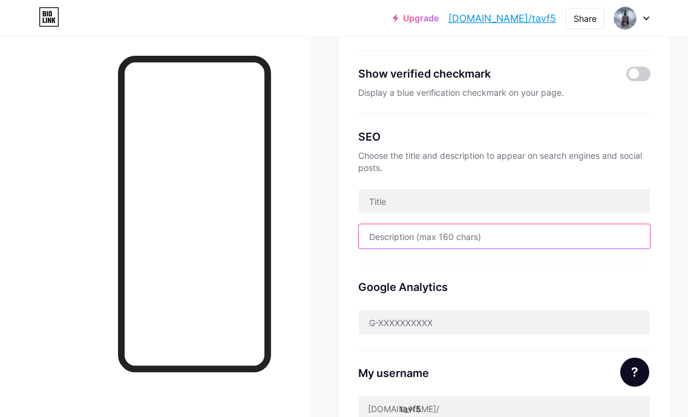
click at [408, 236] on input "text" at bounding box center [504, 236] width 291 height 24
paste input "سجل الآن برقم هاتفك وسيتم إرسال الكود الخاص بك إليك والمكون من 4 إلى 6 أرقام لل…"
drag, startPoint x: 415, startPoint y: 235, endPoint x: 338, endPoint y: 235, distance: 76.9
click at [338, 235] on div "Links AI NEW Posts Design Subscribers Stats Settings Preferred link This is an …" at bounding box center [360, 320] width 721 height 1052
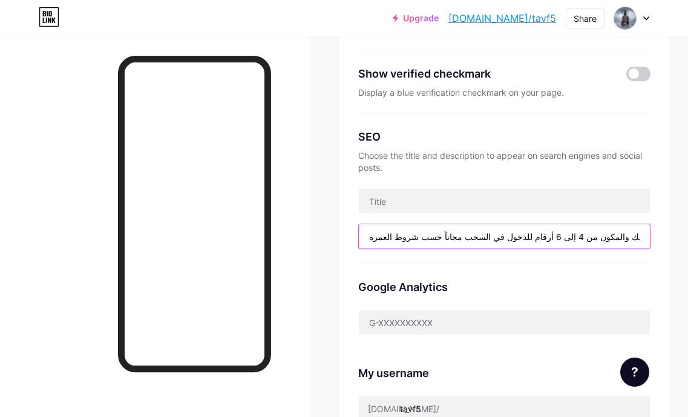
click at [449, 237] on input "سجل الآن برقم هاتفك وسيتم إرسال الكود الخاص بك إليك والمكون من 4 إلى 6 أرقام لل…" at bounding box center [504, 236] width 291 height 24
drag, startPoint x: 427, startPoint y: 237, endPoint x: 384, endPoint y: 234, distance: 43.1
click at [372, 236] on input "سجل الآن برقم هاتفك وسيتم إرسال الكود الخاص بك إليك والمكون من 4 إلى 6 أرقام لل…" at bounding box center [504, 236] width 291 height 24
type input "سجل الآن برقم هاتفك وسيتم إرسال الكود الخاص بك إليك والمكون من 4 إلى 6 أرقام لل…"
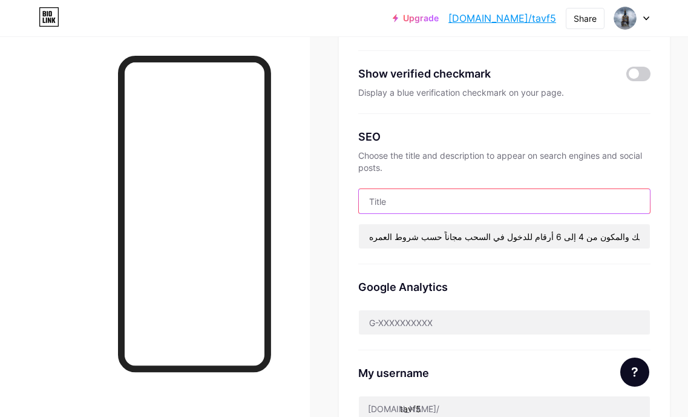
click at [397, 205] on input "text" at bounding box center [504, 201] width 291 height 24
paste input "حسب شروط العمره"
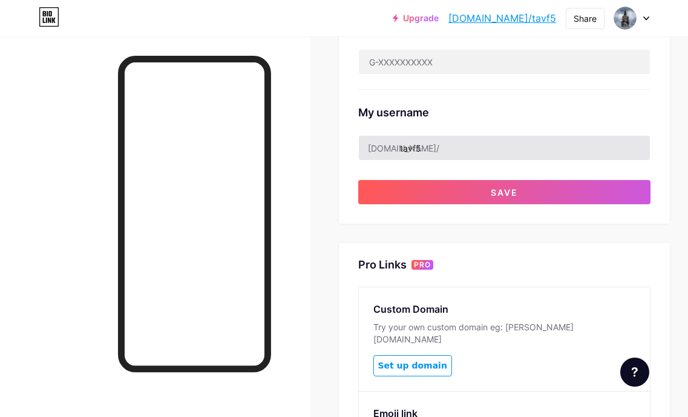
scroll to position [416, 0]
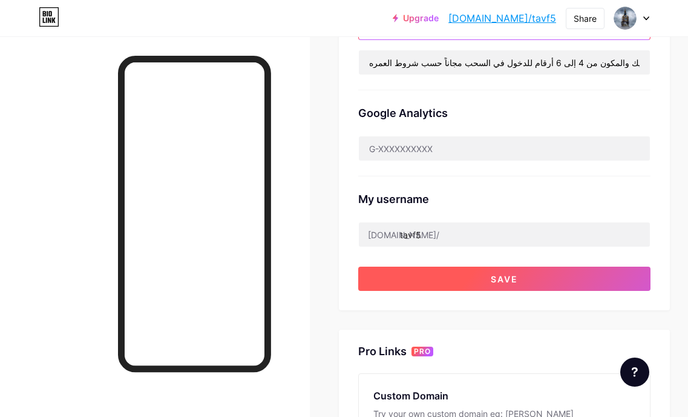
type input "حسب شروط العمره"
click at [491, 282] on button "Save" at bounding box center [504, 278] width 292 height 24
click at [407, 272] on button "Save" at bounding box center [504, 278] width 292 height 24
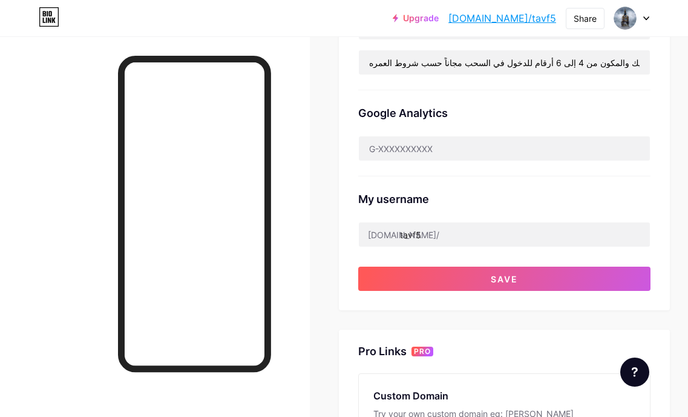
scroll to position [113, 0]
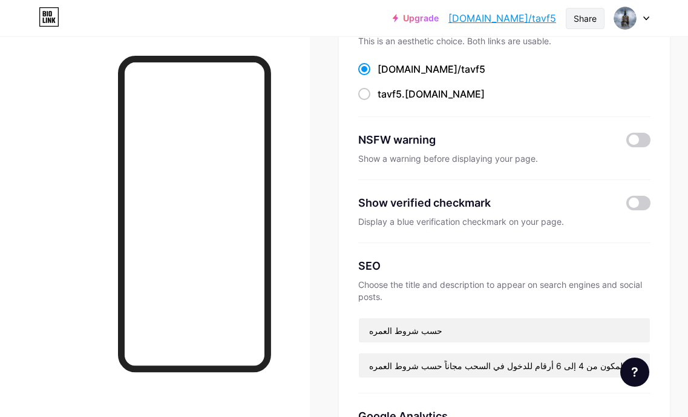
click at [596, 21] on div "Share" at bounding box center [585, 18] width 23 height 13
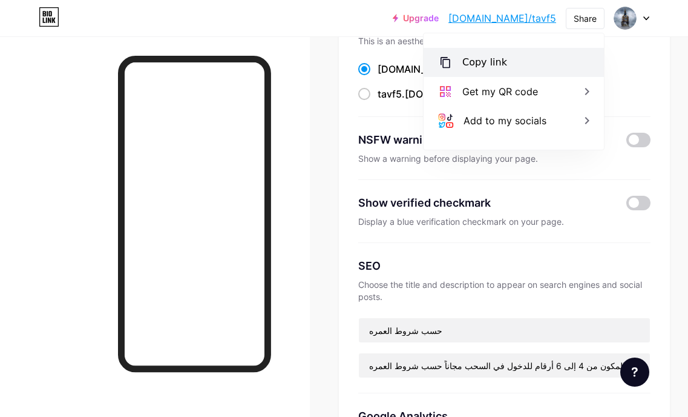
click at [483, 62] on div "Copy link" at bounding box center [485, 62] width 45 height 15
click at [489, 60] on div "Copy link" at bounding box center [485, 62] width 45 height 15
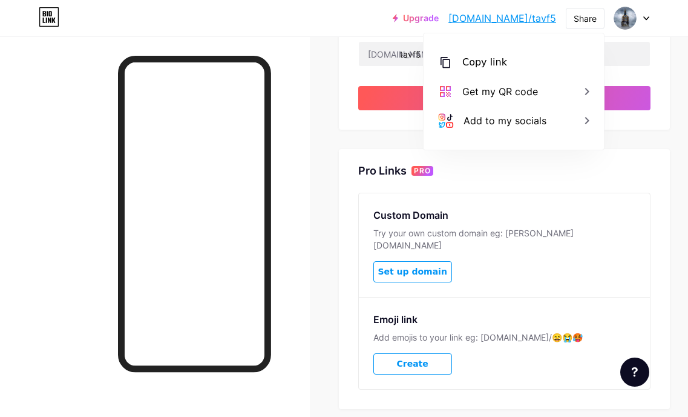
scroll to position [658, 0]
